Goal: Navigation & Orientation: Find specific page/section

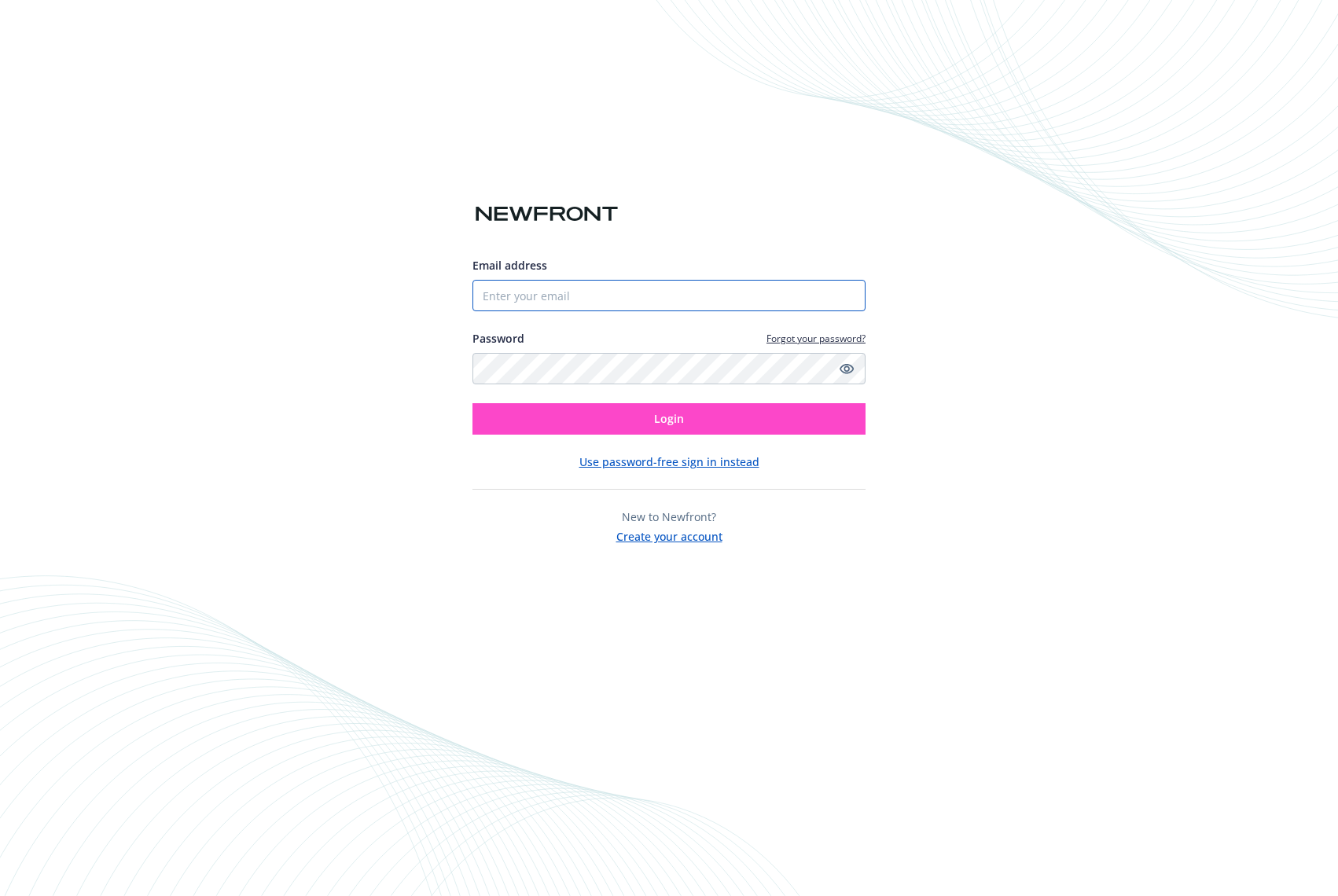
type input "[PERSON_NAME][EMAIL_ADDRESS][DOMAIN_NAME]"
click at [690, 420] on button "Login" at bounding box center [669, 418] width 393 height 31
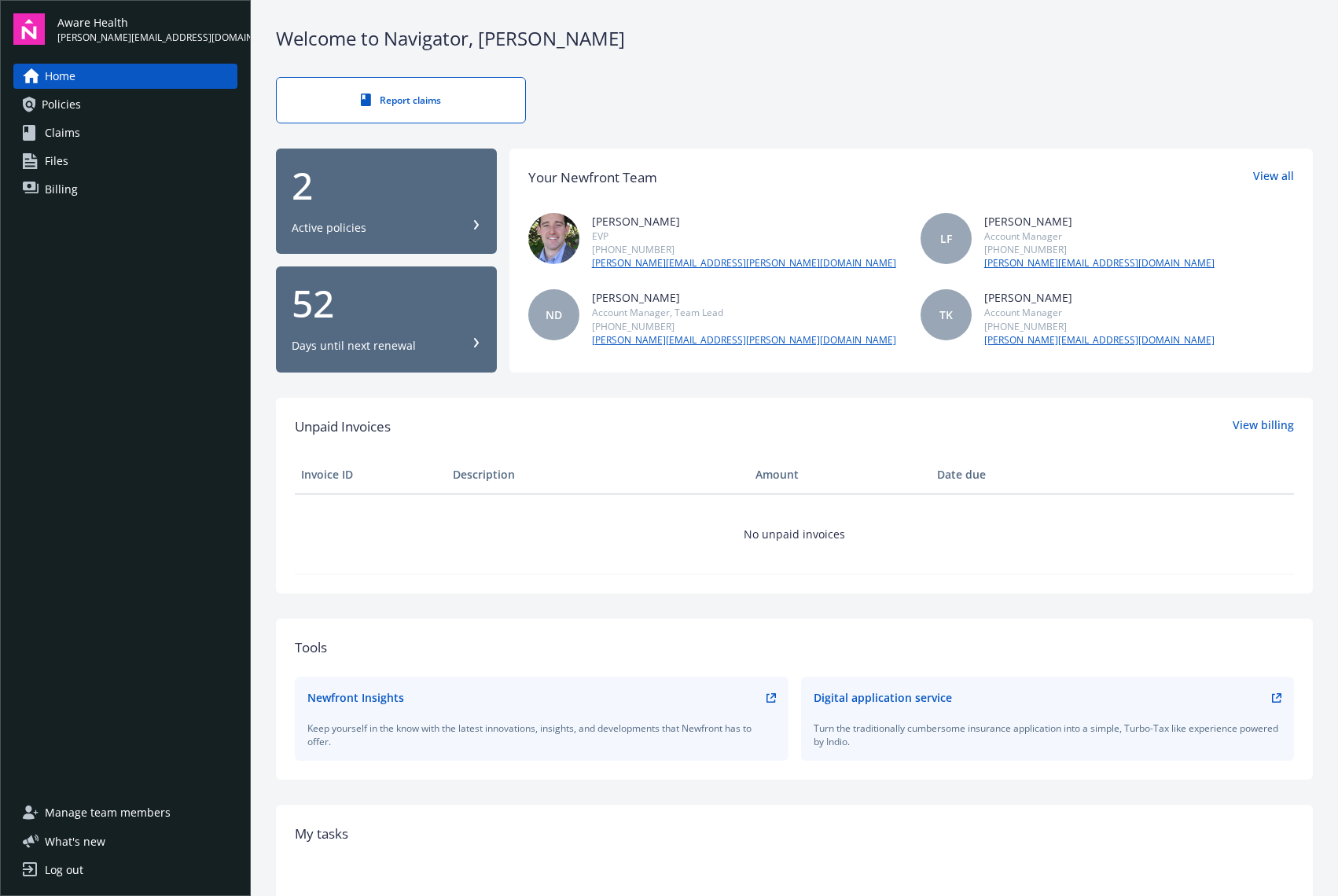
click at [93, 111] on link "Policies" at bounding box center [126, 104] width 224 height 25
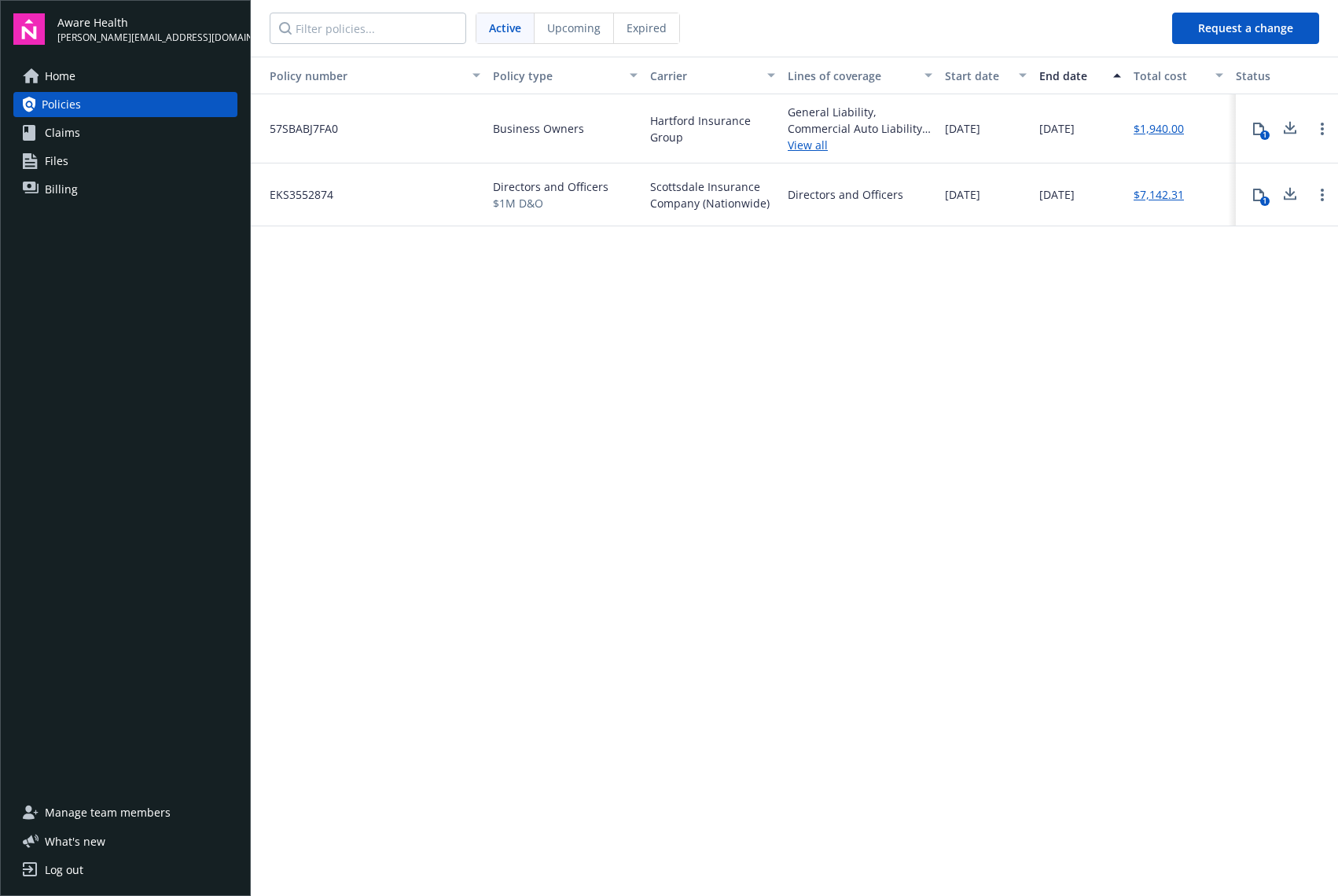
click at [85, 138] on link "Claims" at bounding box center [126, 132] width 224 height 25
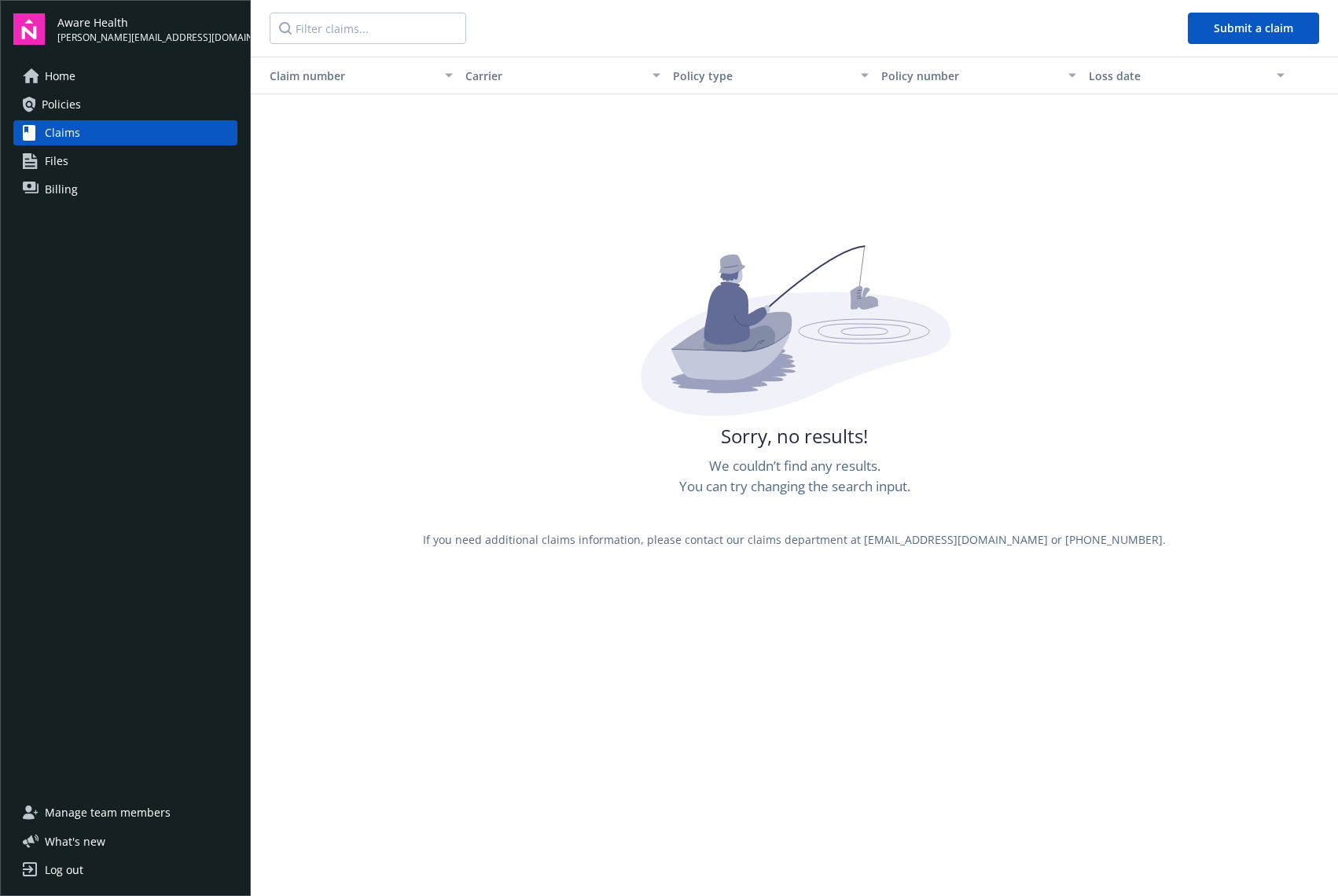
click at [64, 169] on span "Files" at bounding box center [56, 161] width 23 height 25
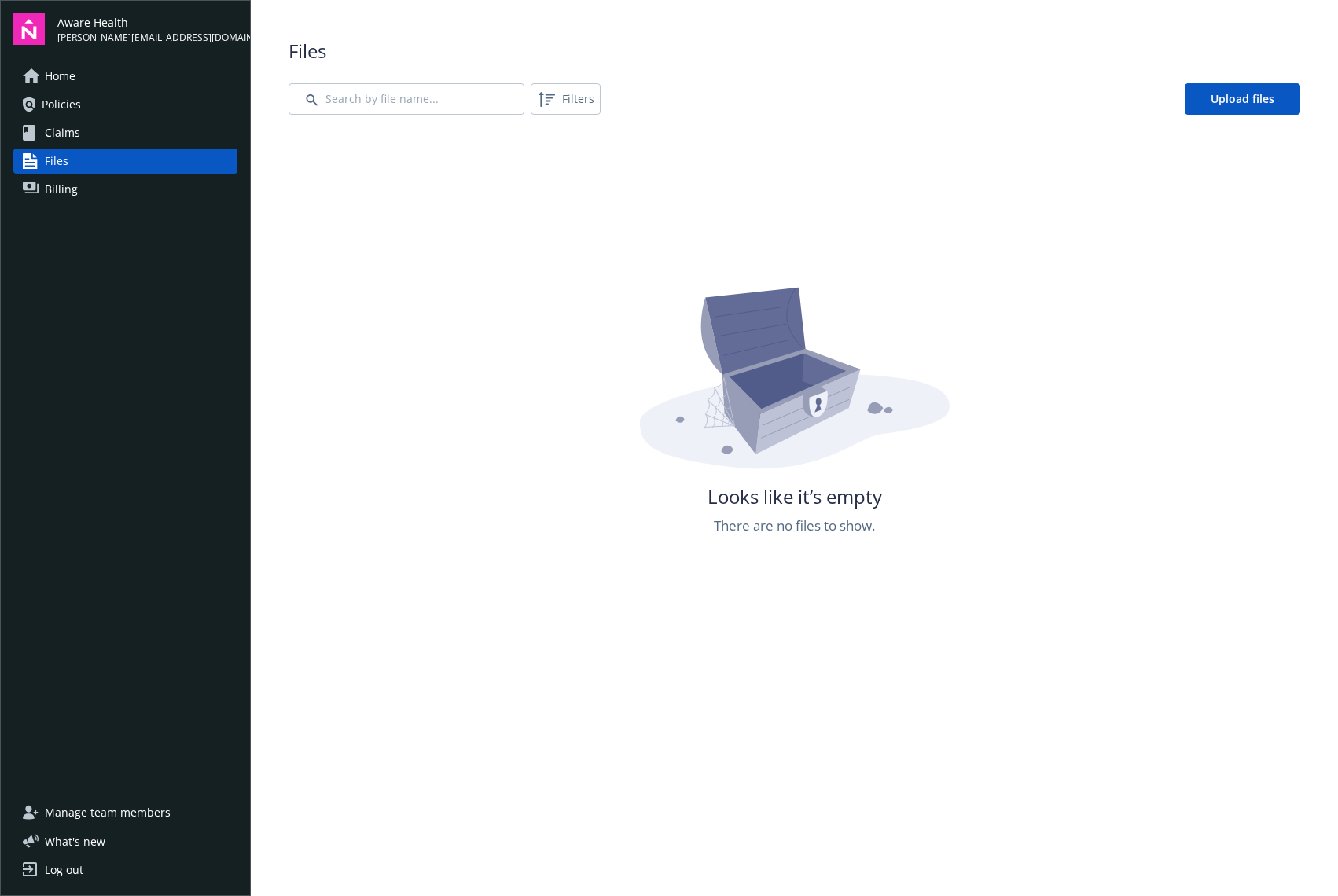
click at [61, 198] on span "Billing" at bounding box center [61, 189] width 33 height 25
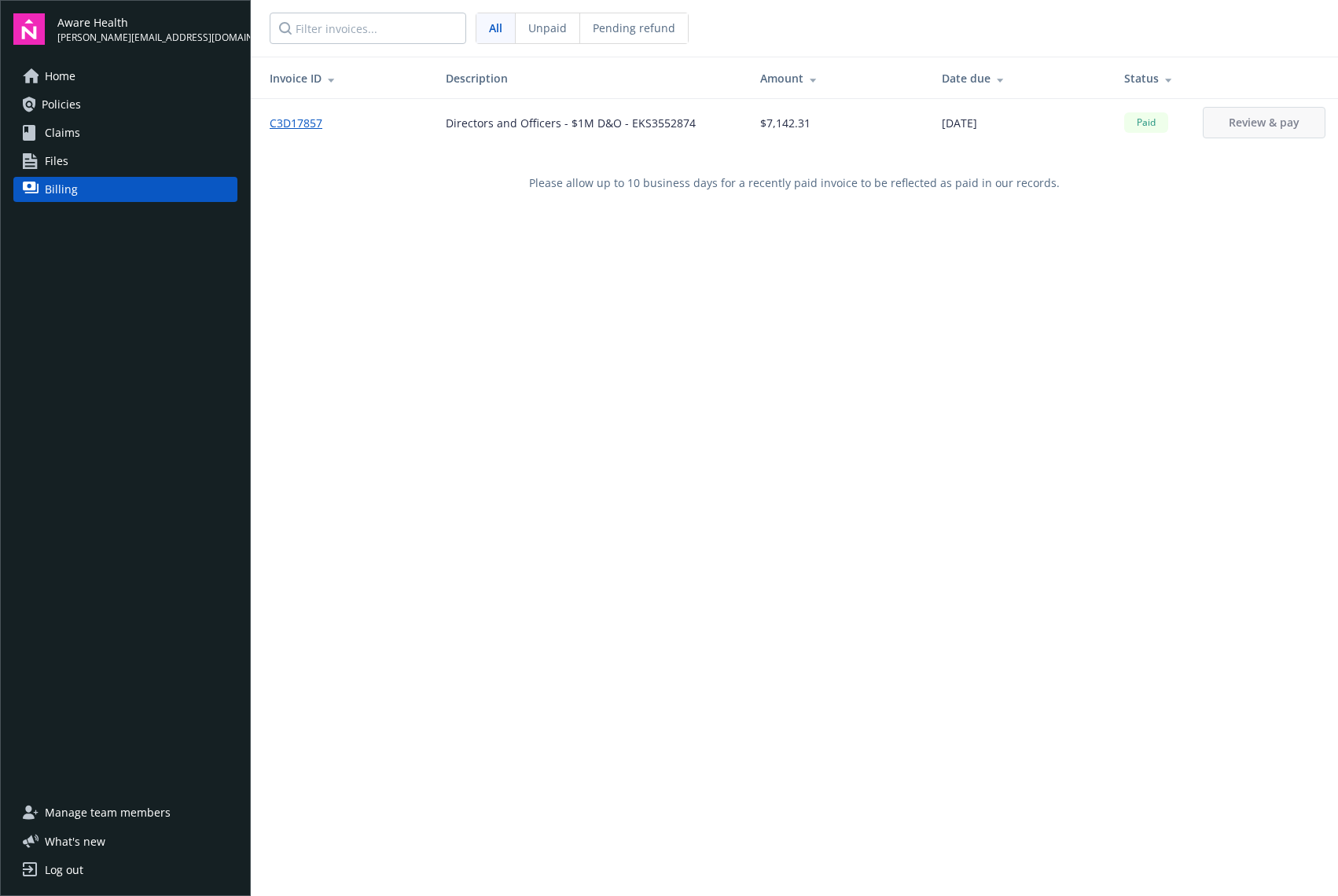
click at [80, 103] on span "Policies" at bounding box center [61, 104] width 39 height 25
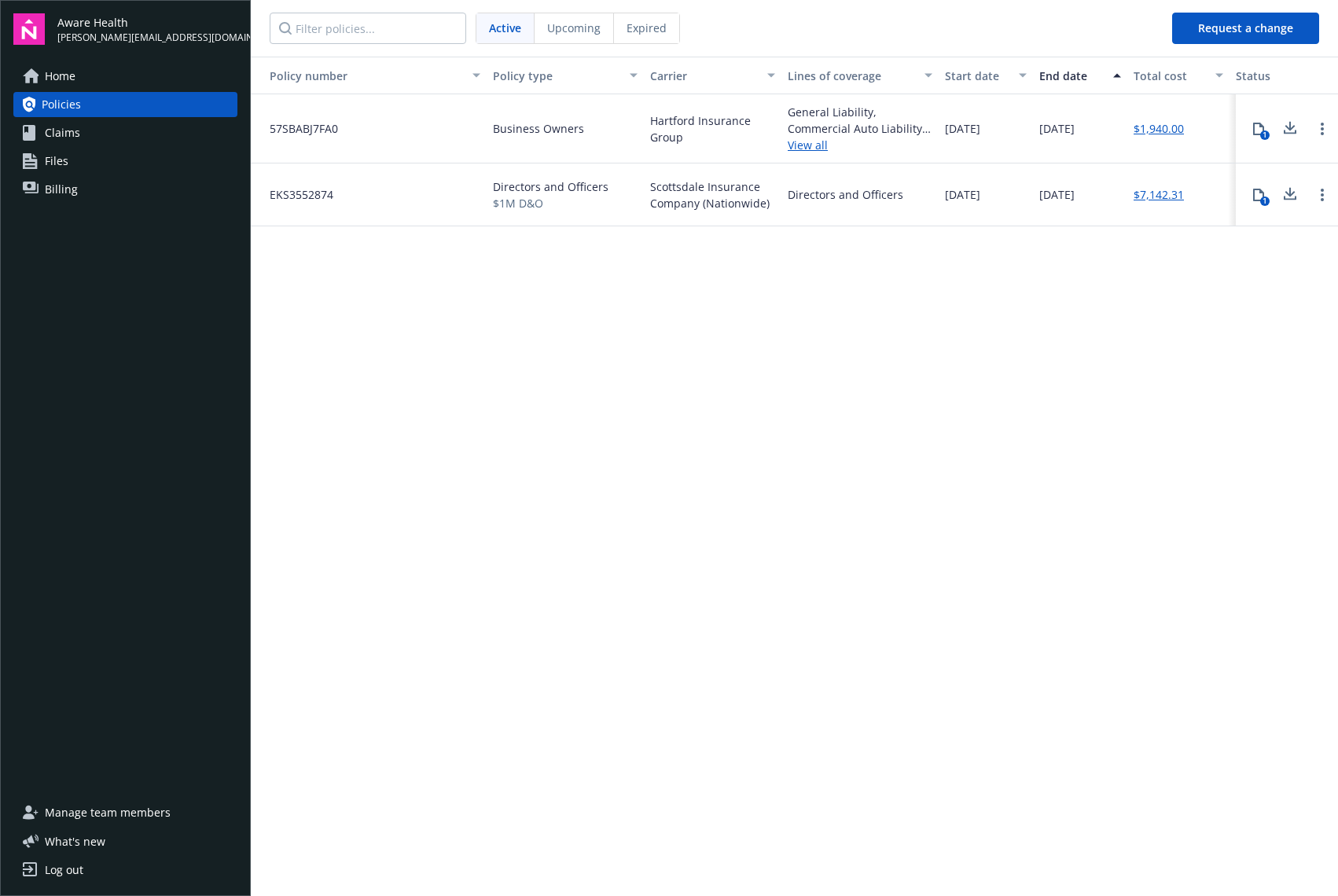
click at [97, 81] on link "Home" at bounding box center [126, 76] width 224 height 25
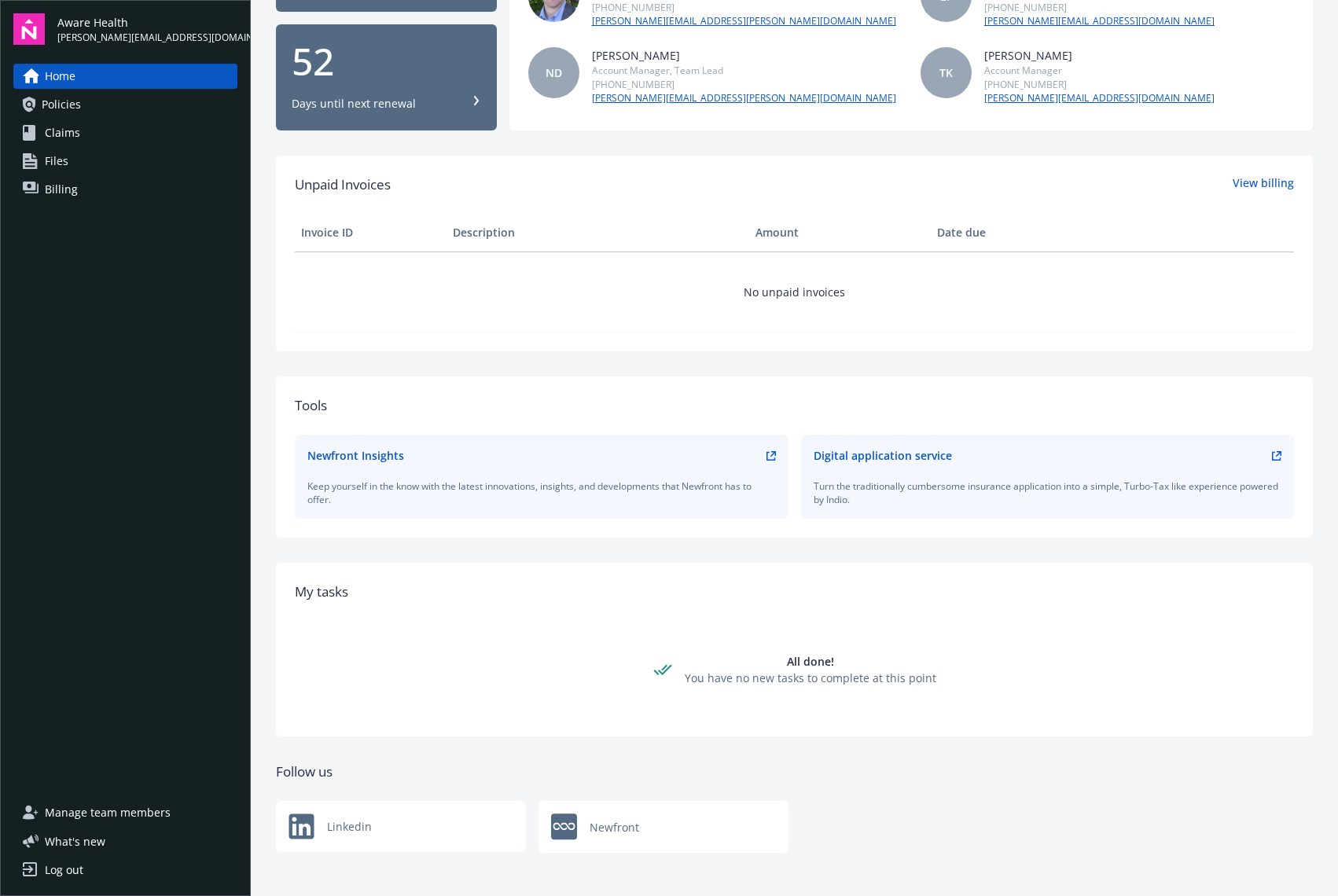
scroll to position [249, 0]
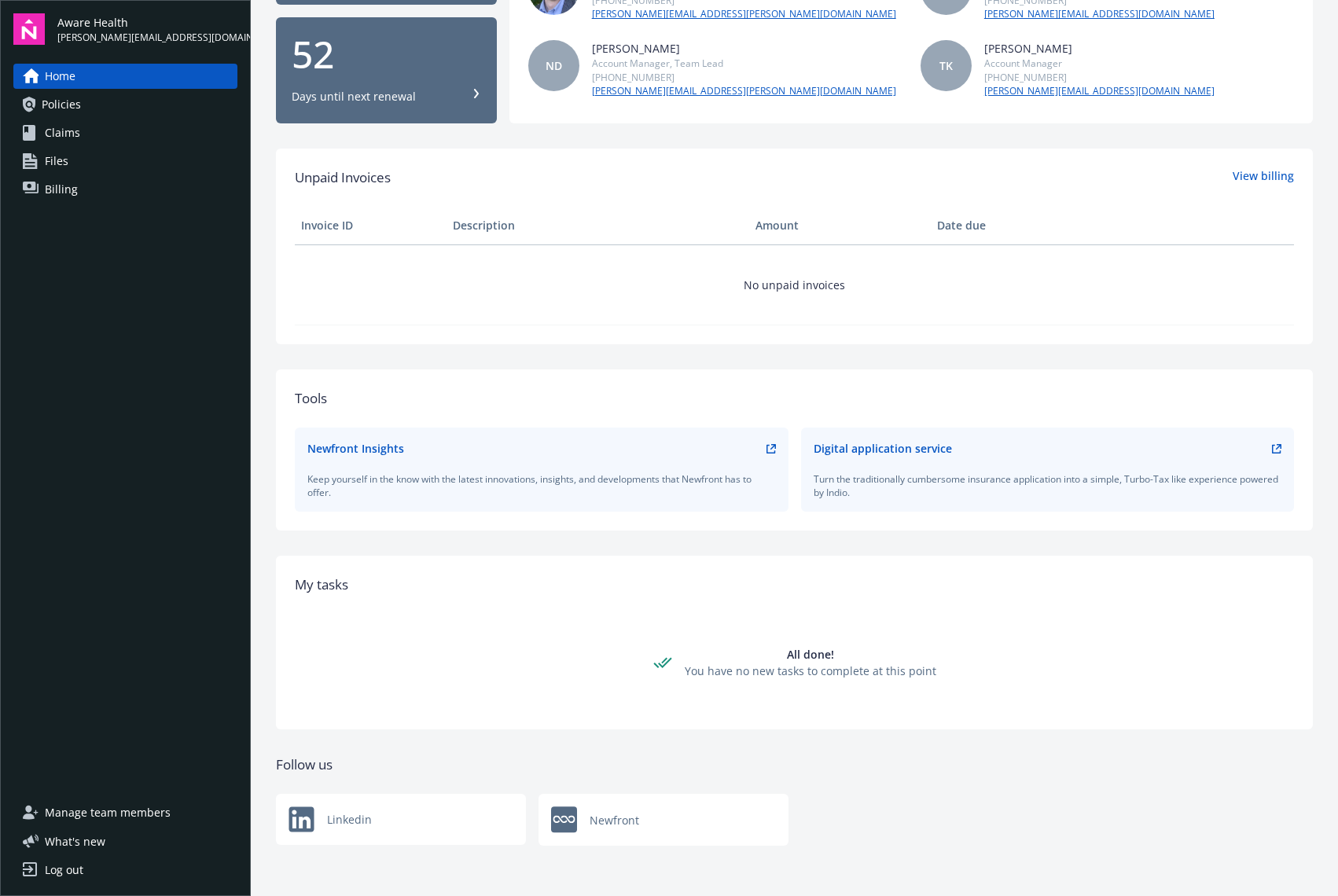
click at [851, 450] on div "Digital application service" at bounding box center [883, 448] width 138 height 17
click at [852, 451] on div "Digital application service" at bounding box center [883, 448] width 138 height 17
click at [849, 485] on div "Turn the traditionally cumbersome insurance application into a simple, Turbo-Ta…" at bounding box center [1048, 485] width 468 height 27
click at [1270, 446] on div "Digital application service Turn the traditionally cumbersome insurance applica…" at bounding box center [1048, 470] width 494 height 84
click at [1272, 449] on icon at bounding box center [1276, 448] width 9 height 9
